Goal: Find specific page/section: Find specific page/section

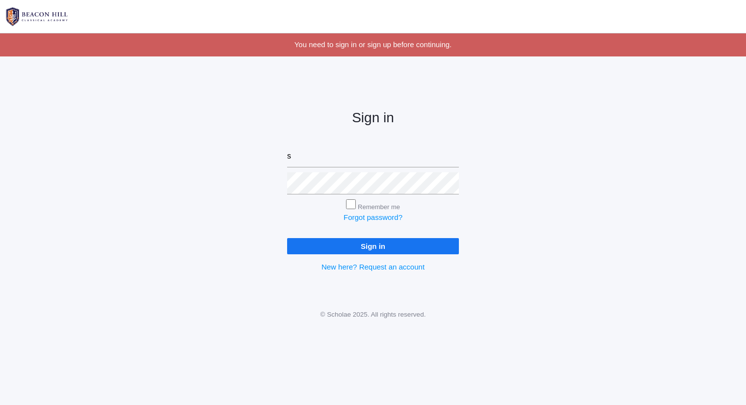
type input "[PERSON_NAME][EMAIL_ADDRESS][DOMAIN_NAME]"
click at [287, 238] on input "Sign in" at bounding box center [373, 246] width 172 height 16
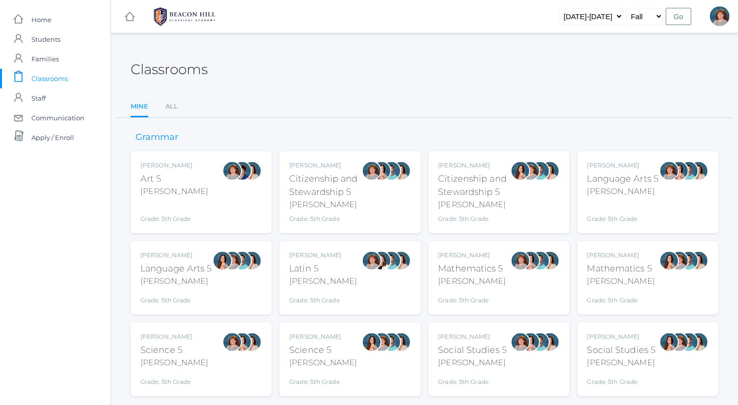
click at [614, 185] on div "Bence" at bounding box center [623, 191] width 72 height 12
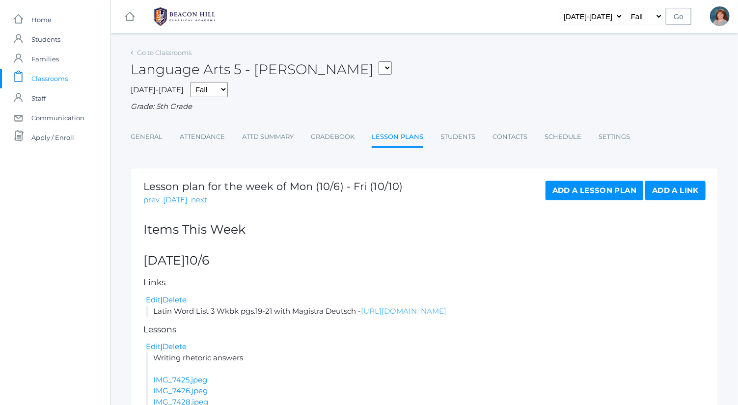
click at [445, 312] on link "[URL][DOMAIN_NAME]" at bounding box center [403, 310] width 85 height 9
